Goal: Information Seeking & Learning: Learn about a topic

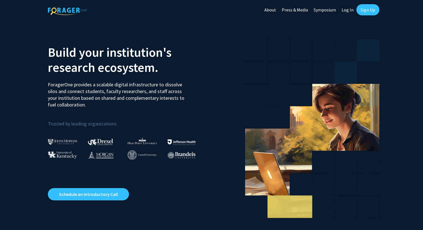
click at [345, 10] on link "Log In" at bounding box center [348, 10] width 18 height 20
select select
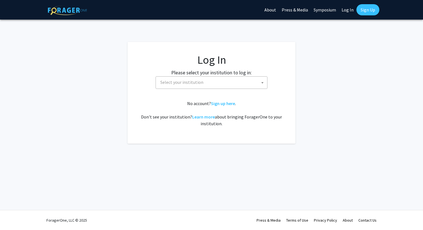
click at [236, 90] on fg-card-body "Log In Please select your institution to log in: [GEOGRAPHIC_DATA] [GEOGRAPHIC_…" at bounding box center [211, 92] width 145 height 79
click at [236, 86] on span "Select your institution" at bounding box center [212, 82] width 109 height 11
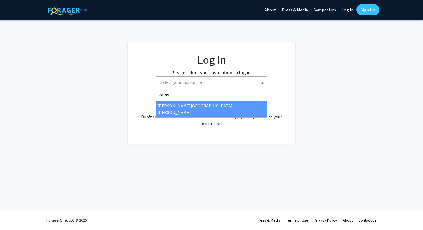
type input "johns"
select select "1"
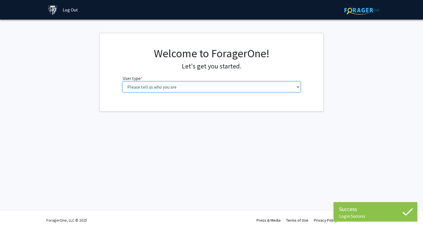
click at [190, 88] on select "Please tell us who you are Undergraduate Student Master's Student Doctoral Cand…" at bounding box center [211, 87] width 178 height 11
select select "1: undergrad"
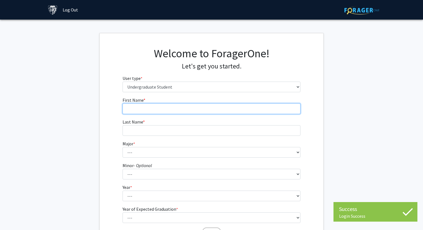
click at [180, 110] on input "First Name * required" at bounding box center [211, 108] width 178 height 11
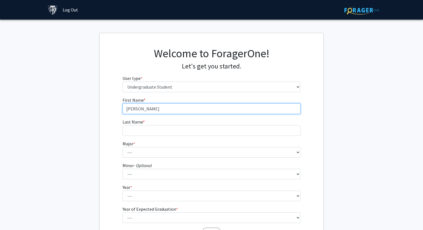
type input "[PERSON_NAME]"
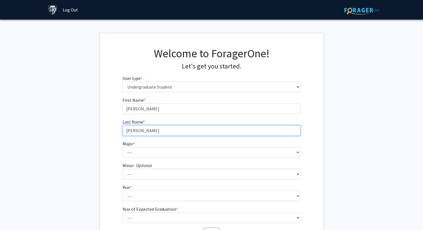
type input "[PERSON_NAME]"
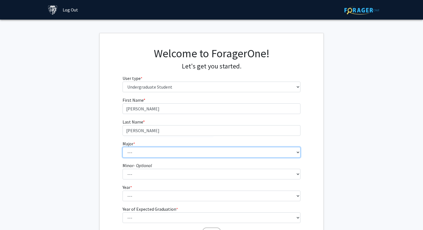
click at [168, 154] on select "--- Africana Studies Anthropology Applied Mathematics & Statistics Archaeology …" at bounding box center [211, 152] width 178 height 11
select select "9: 24"
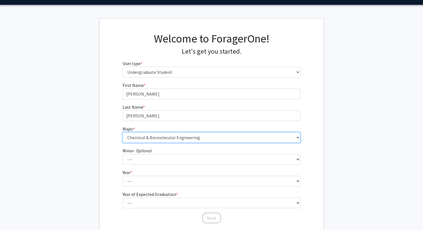
scroll to position [28, 0]
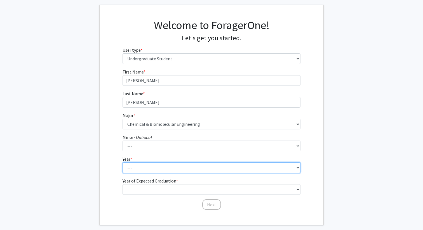
click at [165, 167] on select "--- First-year Sophomore Junior Senior Postbaccalaureate Certificate" at bounding box center [211, 167] width 178 height 11
select select "1: first-year"
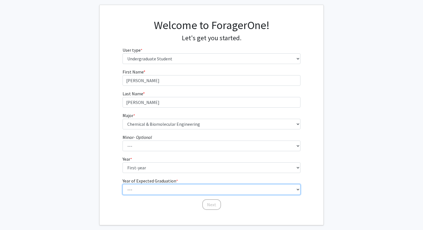
click at [151, 190] on select "--- 2025 2026 2027 2028 2029 2030 2031 2032 2033 2034" at bounding box center [211, 189] width 178 height 11
select select "5: 2029"
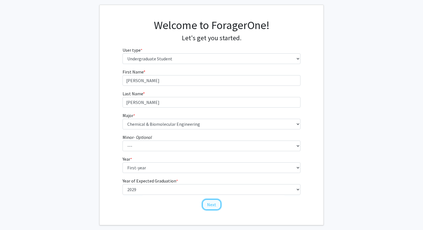
click at [207, 204] on button "Next" at bounding box center [211, 204] width 19 height 11
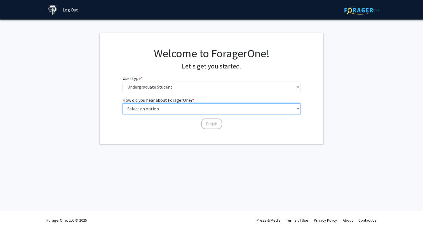
click at [184, 108] on select "Select an option Peer/student recommendation Faculty/staff recommendation Unive…" at bounding box center [211, 108] width 178 height 11
select select "3: university_website"
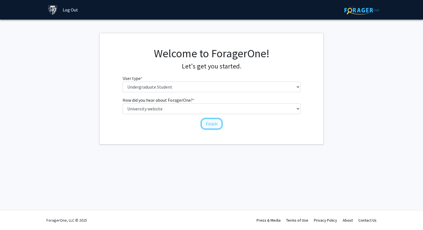
click at [209, 124] on button "Finish" at bounding box center [211, 124] width 21 height 11
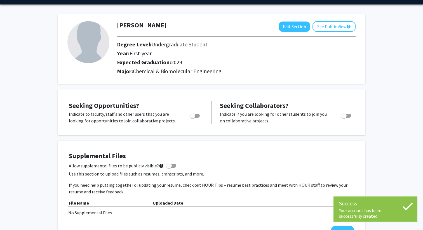
scroll to position [16, 0]
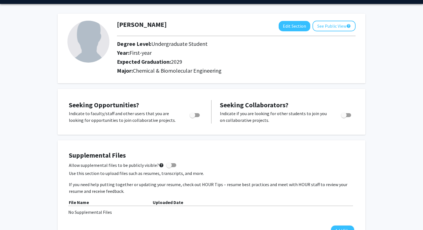
click at [197, 114] on span "Toggle" at bounding box center [195, 115] width 10 height 4
click at [192, 117] on input "Are you actively seeking opportunities?" at bounding box center [192, 117] width 0 height 0
checkbox input "true"
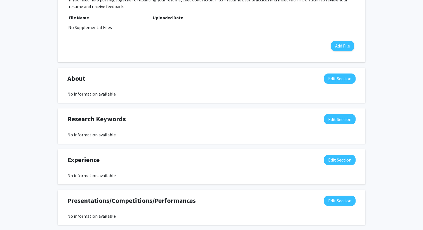
scroll to position [202, 0]
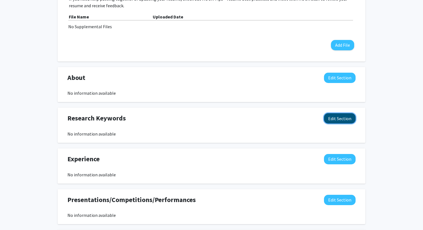
click at [345, 119] on button "Edit Section" at bounding box center [340, 118] width 32 height 10
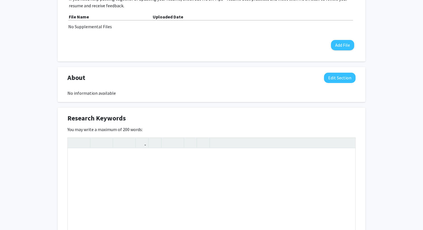
click at [315, 119] on div "Research Keywords Edit Section" at bounding box center [211, 119] width 296 height 13
click at [388, 119] on div "Sean Hyjek Edit Section See Public View help Degree Level: Undergraduate Studen…" at bounding box center [211, 132] width 423 height 628
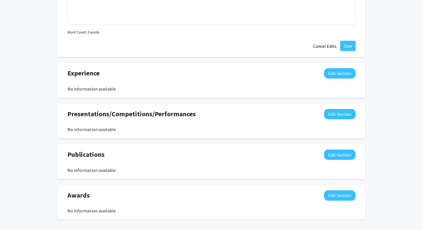
scroll to position [410, 0]
click at [324, 46] on button "Cancel Edits" at bounding box center [324, 46] width 31 height 11
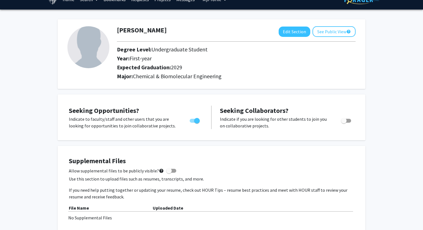
scroll to position [0, 0]
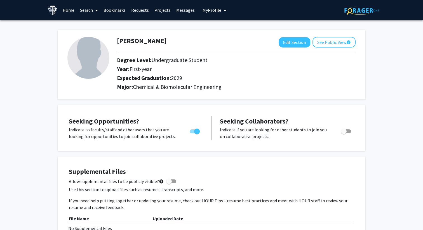
click at [83, 11] on link "Search" at bounding box center [88, 10] width 23 height 20
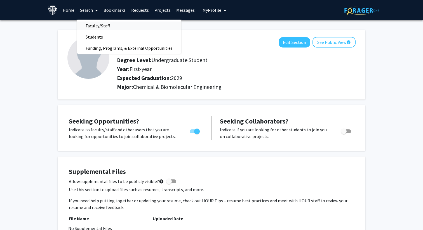
click at [88, 25] on span "Faculty/Staff" at bounding box center [97, 25] width 41 height 11
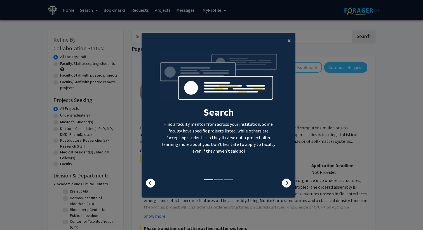
click at [285, 183] on icon at bounding box center [286, 183] width 9 height 9
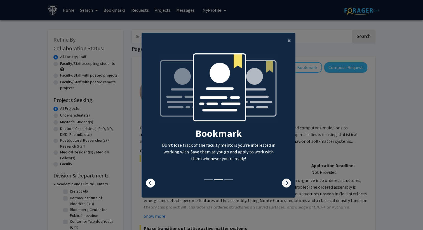
click at [285, 183] on icon at bounding box center [286, 183] width 9 height 9
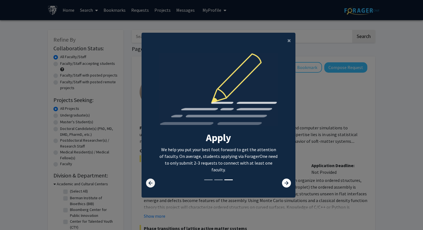
click at [154, 180] on icon at bounding box center [150, 183] width 9 height 9
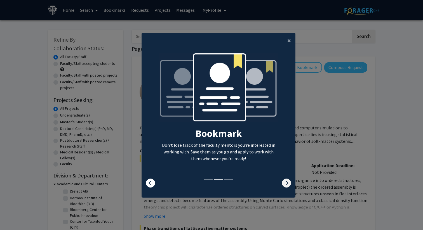
click at [283, 182] on icon at bounding box center [286, 183] width 9 height 9
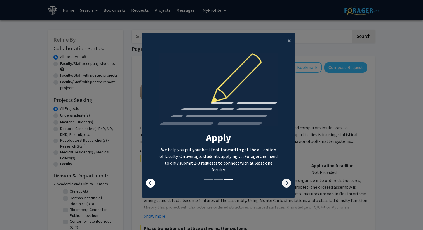
click at [286, 183] on icon at bounding box center [286, 183] width 9 height 9
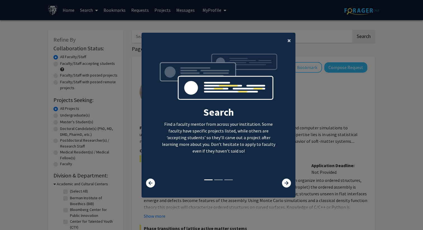
click at [287, 39] on button "×" at bounding box center [289, 41] width 13 height 16
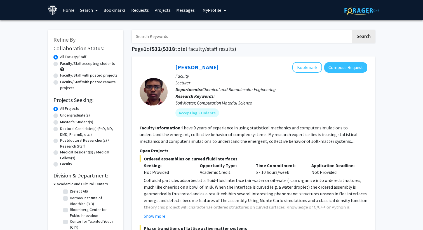
click at [99, 65] on label "Faculty/Staff accepting students" at bounding box center [87, 64] width 55 height 6
click at [64, 64] on input "Faculty/Staff accepting students" at bounding box center [62, 63] width 4 height 4
radio input "true"
click at [76, 115] on label "Undergraduate(s)" at bounding box center [75, 115] width 30 height 6
click at [64, 115] on input "Undergraduate(s)" at bounding box center [62, 114] width 4 height 4
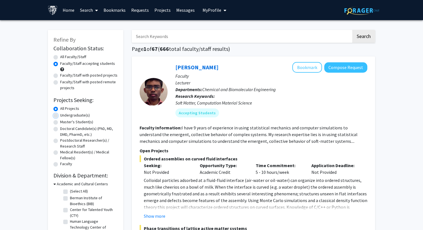
radio input "true"
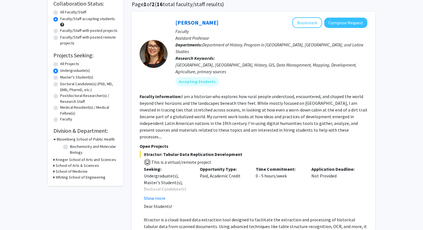
scroll to position [49, 0]
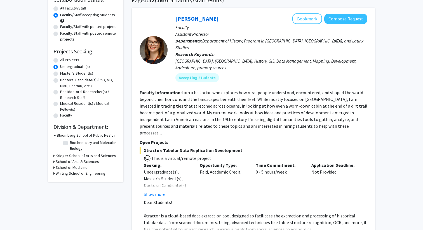
click at [70, 143] on label "Biochemistry and Molecular Biology" at bounding box center [93, 146] width 46 height 12
click at [70, 143] on input "Biochemistry and Molecular Biology" at bounding box center [72, 142] width 4 height 4
checkbox input "true"
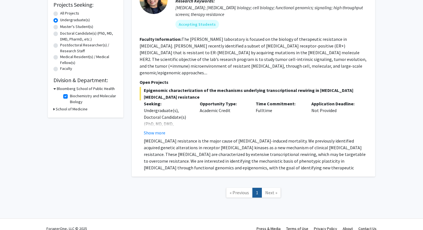
scroll to position [97, 0]
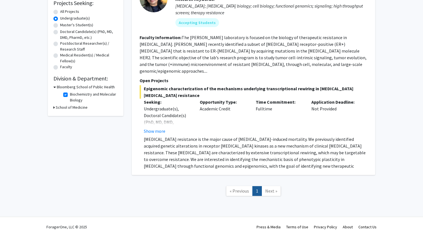
click at [271, 186] on link "Next »" at bounding box center [270, 191] width 19 height 10
click at [270, 188] on span "Next »" at bounding box center [271, 191] width 12 height 6
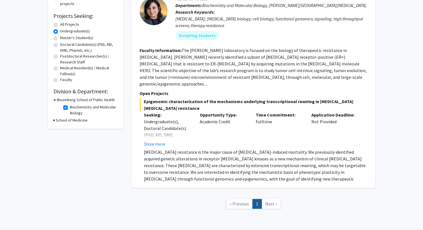
scroll to position [80, 0]
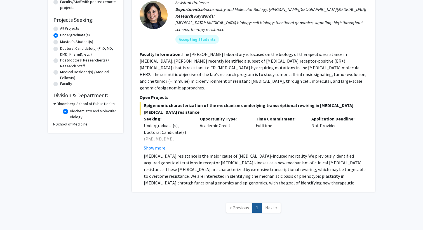
click at [65, 125] on h3 "School of Medicine" at bounding box center [72, 124] width 32 height 6
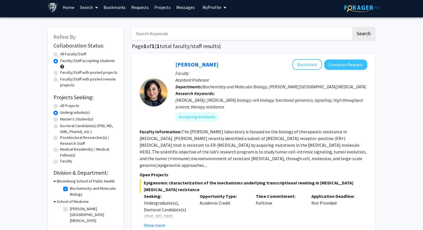
scroll to position [0, 0]
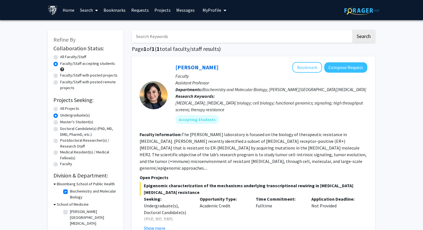
click at [60, 56] on label "All Faculty/Staff" at bounding box center [73, 57] width 26 height 6
click at [60, 56] on input "All Faculty/Staff" at bounding box center [62, 56] width 4 height 4
radio input "true"
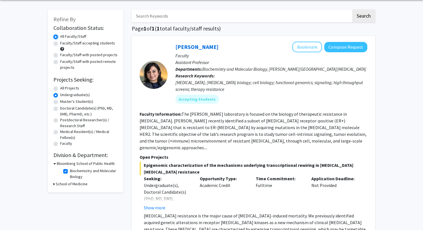
scroll to position [13, 0]
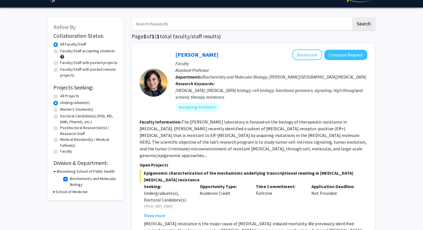
click at [70, 180] on label "Biochemistry and Molecular Biology" at bounding box center [93, 182] width 46 height 12
click at [70, 180] on input "Biochemistry and Molecular Biology" at bounding box center [72, 178] width 4 height 4
checkbox input "false"
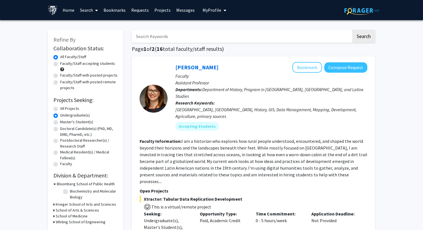
click at [150, 37] on input "Search Keywords" at bounding box center [242, 36] width 220 height 13
type input "jhu research"
click at [352, 30] on button "Search" at bounding box center [363, 36] width 23 height 13
radio input "true"
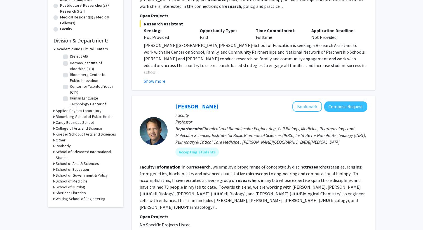
scroll to position [135, 0]
click at [64, 134] on h3 "Krieger School of Arts and Sciences" at bounding box center [86, 134] width 60 height 6
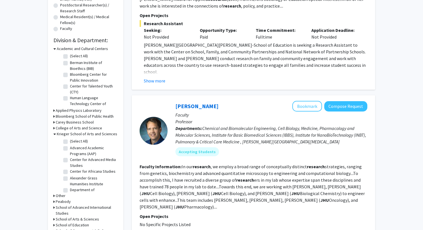
click at [65, 135] on h3 "Krieger School of Arts and Sciences" at bounding box center [87, 134] width 60 height 6
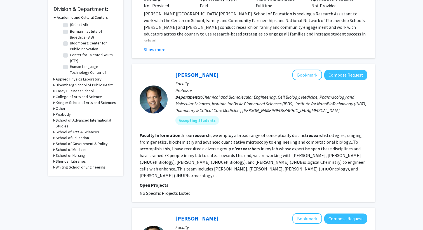
scroll to position [168, 0]
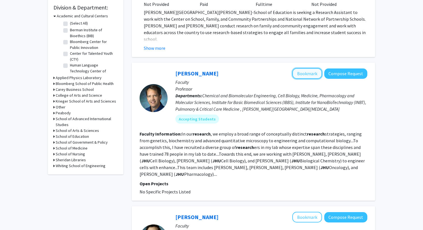
click at [307, 75] on button "Bookmark" at bounding box center [307, 73] width 30 height 11
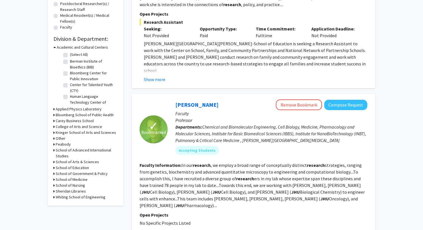
scroll to position [0, 0]
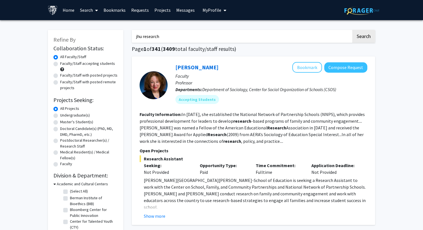
drag, startPoint x: 142, startPoint y: 36, endPoint x: 131, endPoint y: 36, distance: 10.1
type input "johns hopkins research"
click at [352, 30] on button "Search" at bounding box center [363, 36] width 23 height 13
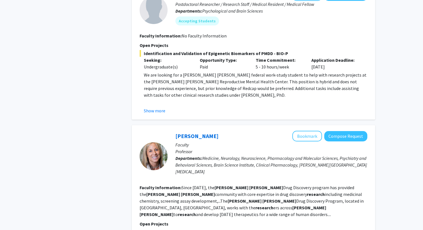
scroll to position [1735, 0]
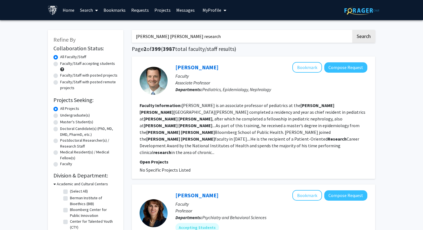
click at [83, 64] on label "Faculty/Staff accepting students" at bounding box center [87, 64] width 55 height 6
click at [64, 64] on input "Faculty/Staff accepting students" at bounding box center [62, 63] width 4 height 4
radio input "true"
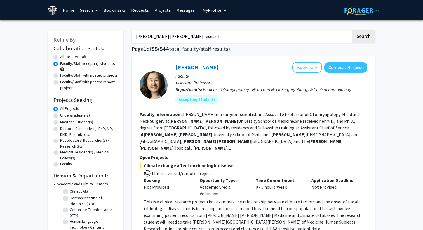
click at [198, 37] on input "johns hopkins research" at bounding box center [242, 36] width 220 height 13
click at [163, 36] on input "johns hopkins research" at bounding box center [242, 36] width 220 height 13
type input "johns hopkins genetics research"
click at [352, 30] on button "Search" at bounding box center [363, 36] width 23 height 13
radio input "true"
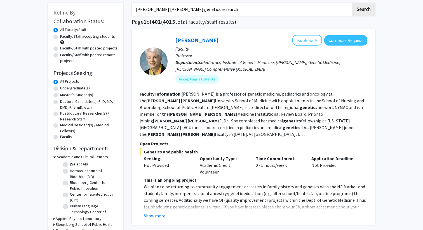
scroll to position [27, 0]
click at [352, 3] on button "Search" at bounding box center [363, 9] width 23 height 13
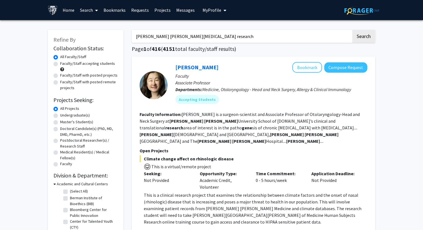
click at [207, 35] on input "johns hopkins gene therapy research" at bounding box center [242, 36] width 220 height 13
click at [352, 30] on button "Search" at bounding box center [363, 36] width 23 height 13
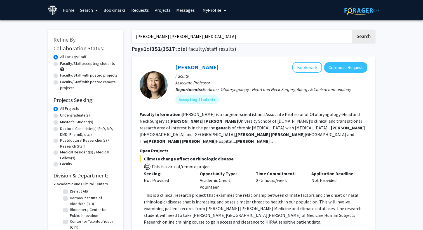
drag, startPoint x: 147, startPoint y: 36, endPoint x: 129, endPoint y: 38, distance: 18.0
click at [352, 30] on button "Search" at bounding box center [363, 36] width 23 height 13
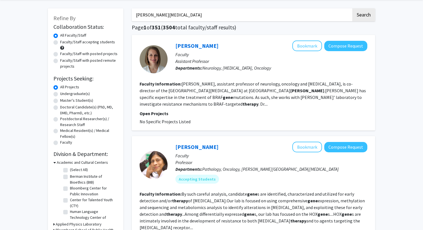
scroll to position [22, 0]
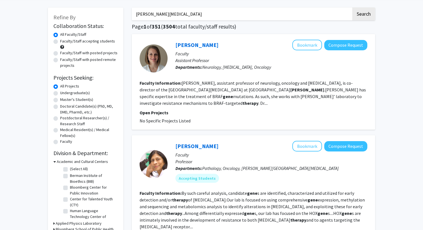
click at [145, 16] on input "hopkins gene therapy" at bounding box center [242, 14] width 220 height 13
type input "jhu gene therapy"
click at [352, 8] on button "Search" at bounding box center [363, 14] width 23 height 13
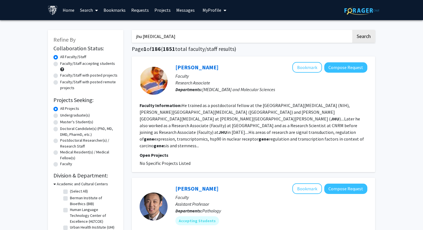
click at [100, 65] on label "Faculty/Staff accepting students" at bounding box center [87, 64] width 55 height 6
click at [64, 64] on input "Faculty/Staff accepting students" at bounding box center [62, 63] width 4 height 4
radio input "true"
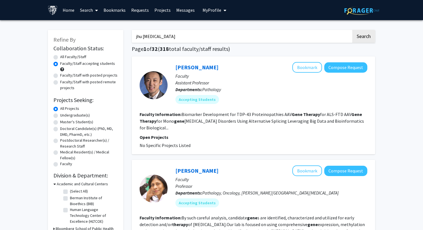
click at [79, 115] on label "Undergraduate(s)" at bounding box center [75, 115] width 30 height 6
click at [64, 115] on input "Undergraduate(s)" at bounding box center [62, 114] width 4 height 4
radio input "true"
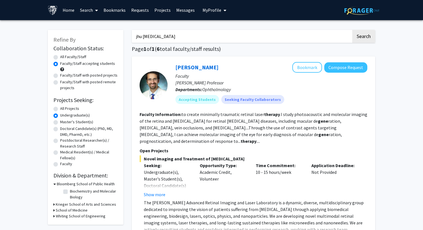
drag, startPoint x: 173, startPoint y: 35, endPoint x: 126, endPoint y: 35, distance: 47.0
type input "johns hopkins genetics"
click at [352, 30] on button "Search" at bounding box center [363, 36] width 23 height 13
radio input "true"
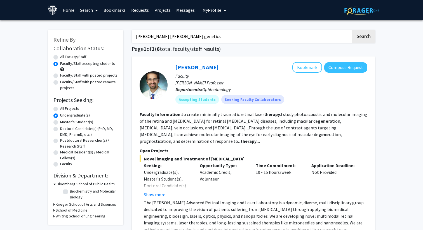
radio input "true"
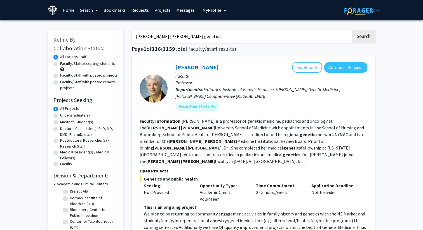
click at [83, 114] on label "Undergraduate(s)" at bounding box center [75, 115] width 30 height 6
click at [64, 114] on input "Undergraduate(s)" at bounding box center [62, 114] width 4 height 4
radio input "true"
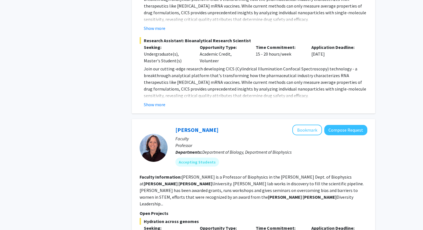
scroll to position [1967, 0]
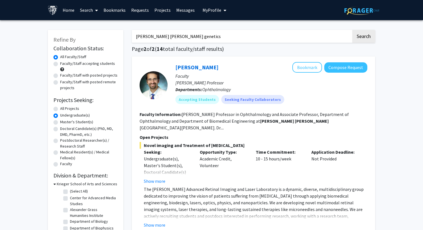
click at [116, 10] on link "Bookmarks" at bounding box center [115, 10] width 28 height 20
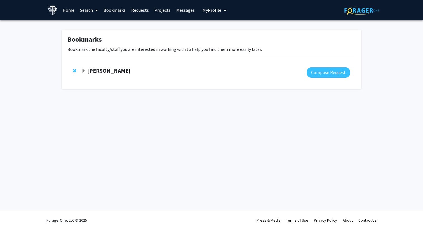
click at [73, 69] on span "Remove Doug Robinson from bookmarks" at bounding box center [74, 71] width 3 height 4
click at [71, 11] on link "Home" at bounding box center [68, 10] width 17 height 20
